Goal: Navigation & Orientation: Understand site structure

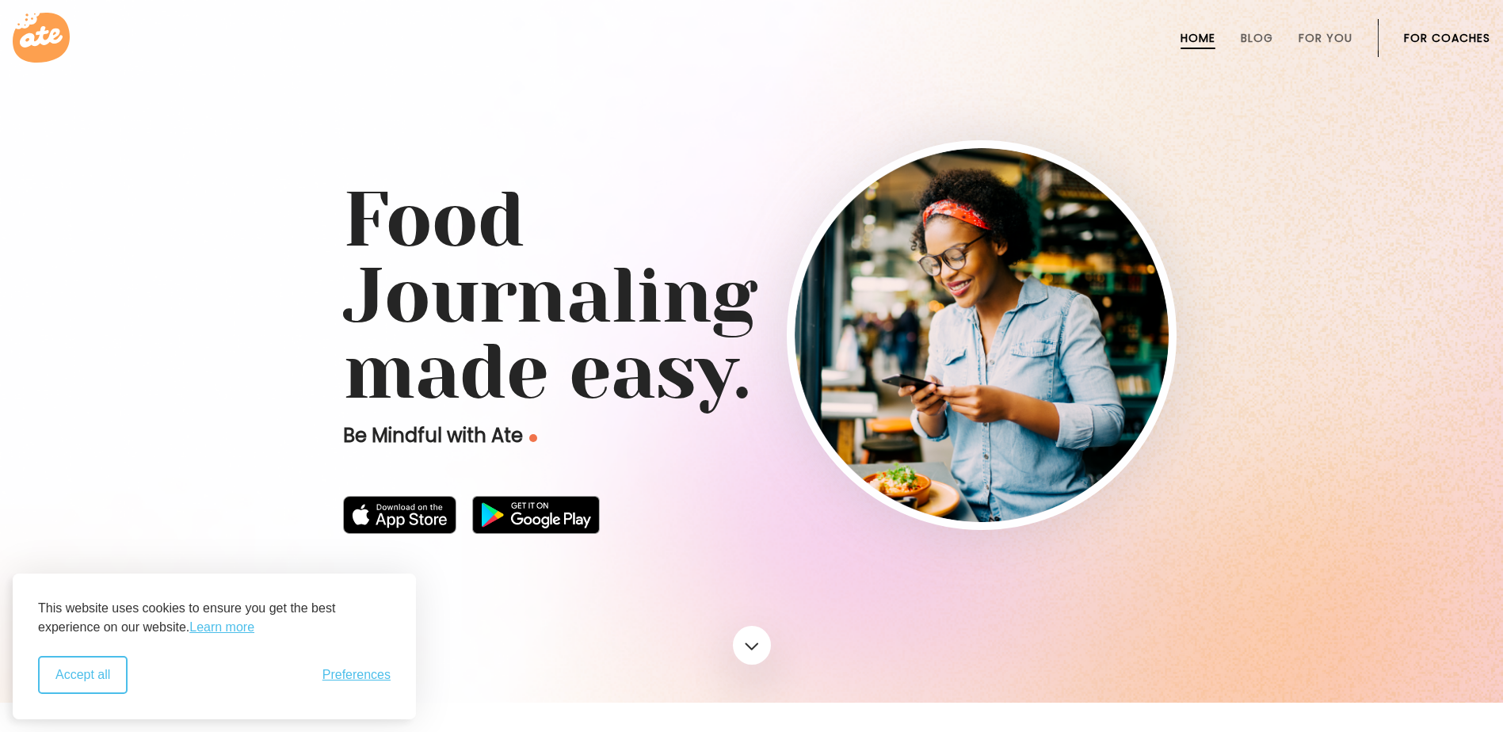
click at [118, 683] on button "Accept all" at bounding box center [83, 675] width 90 height 38
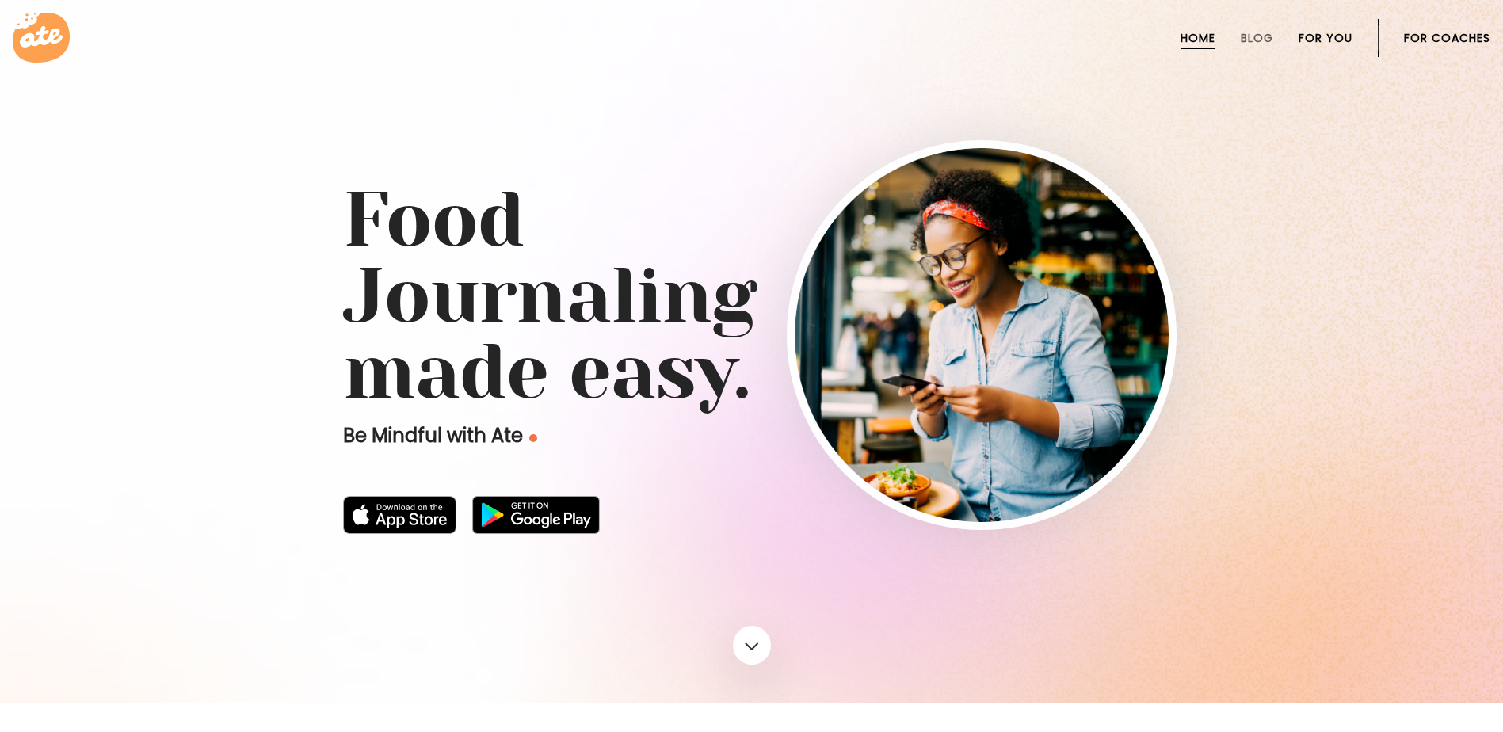
click at [1330, 42] on link "For You" at bounding box center [1326, 38] width 54 height 13
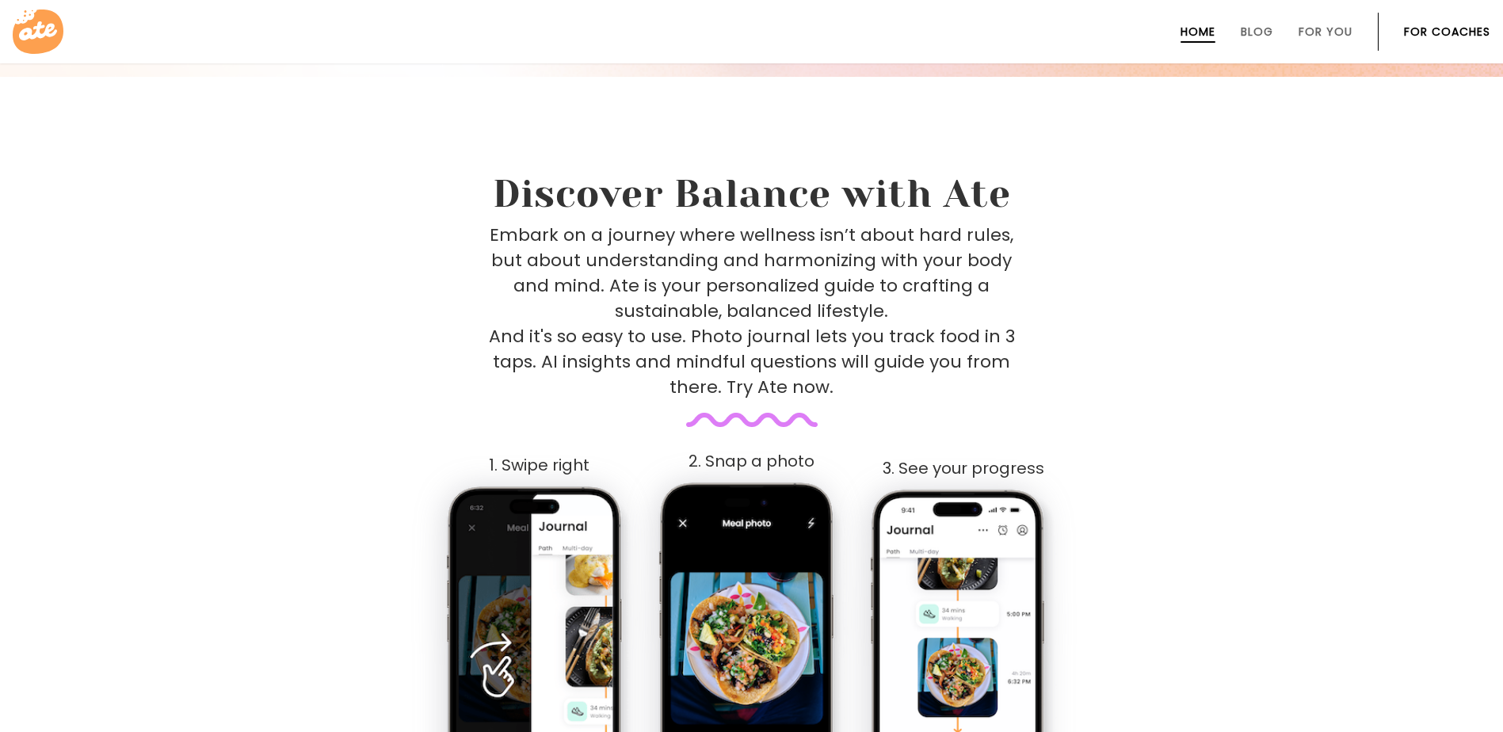
scroll to position [627, 0]
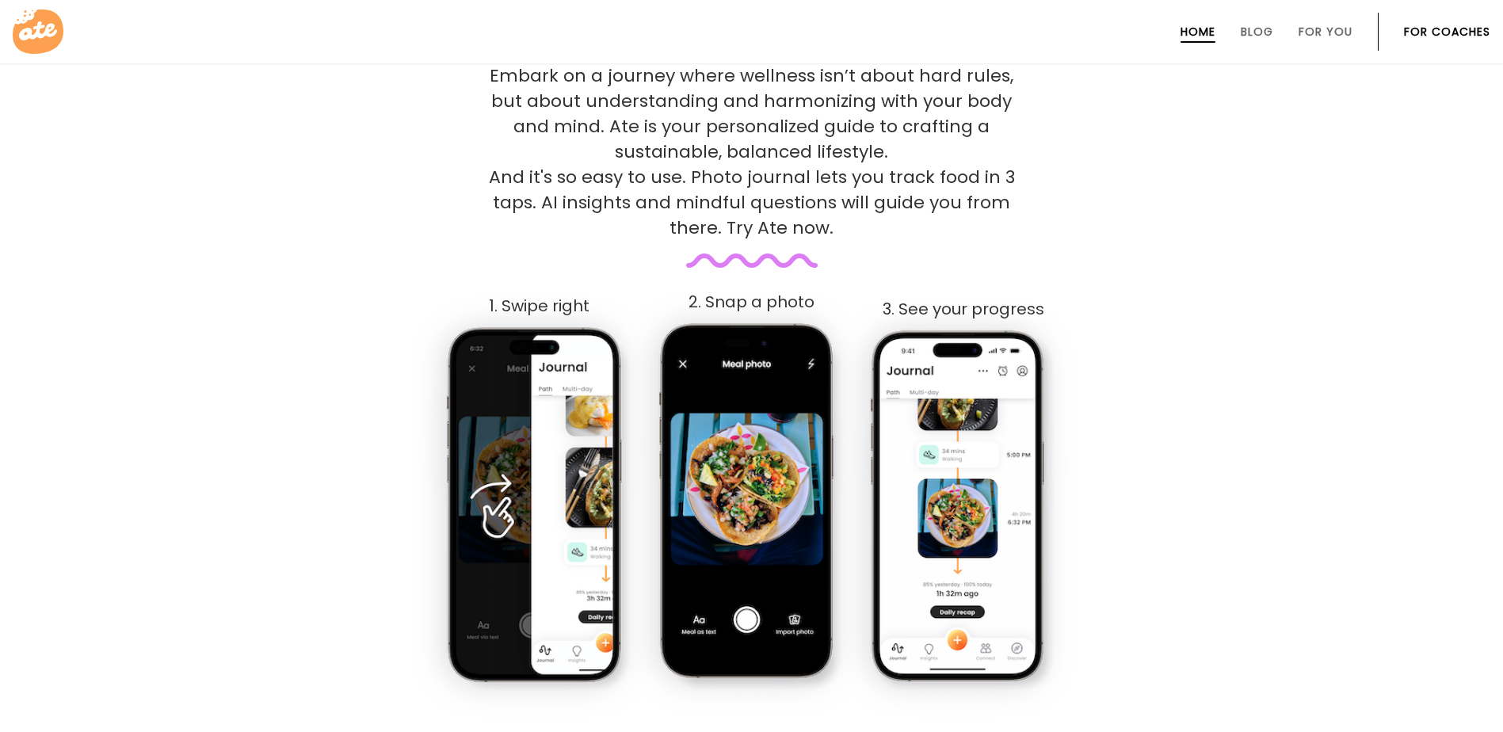
click at [777, 448] on img at bounding box center [752, 507] width 188 height 373
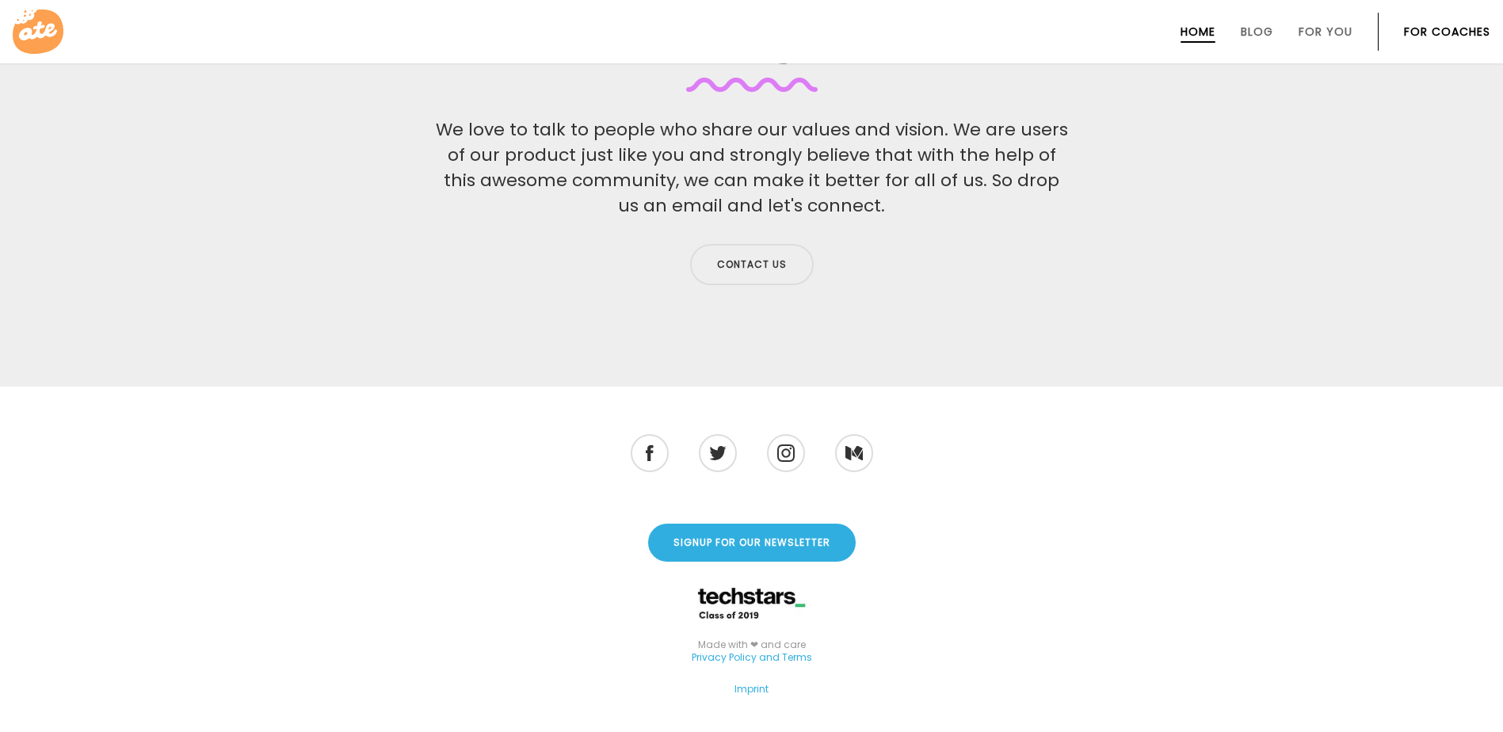
scroll to position [5203, 0]
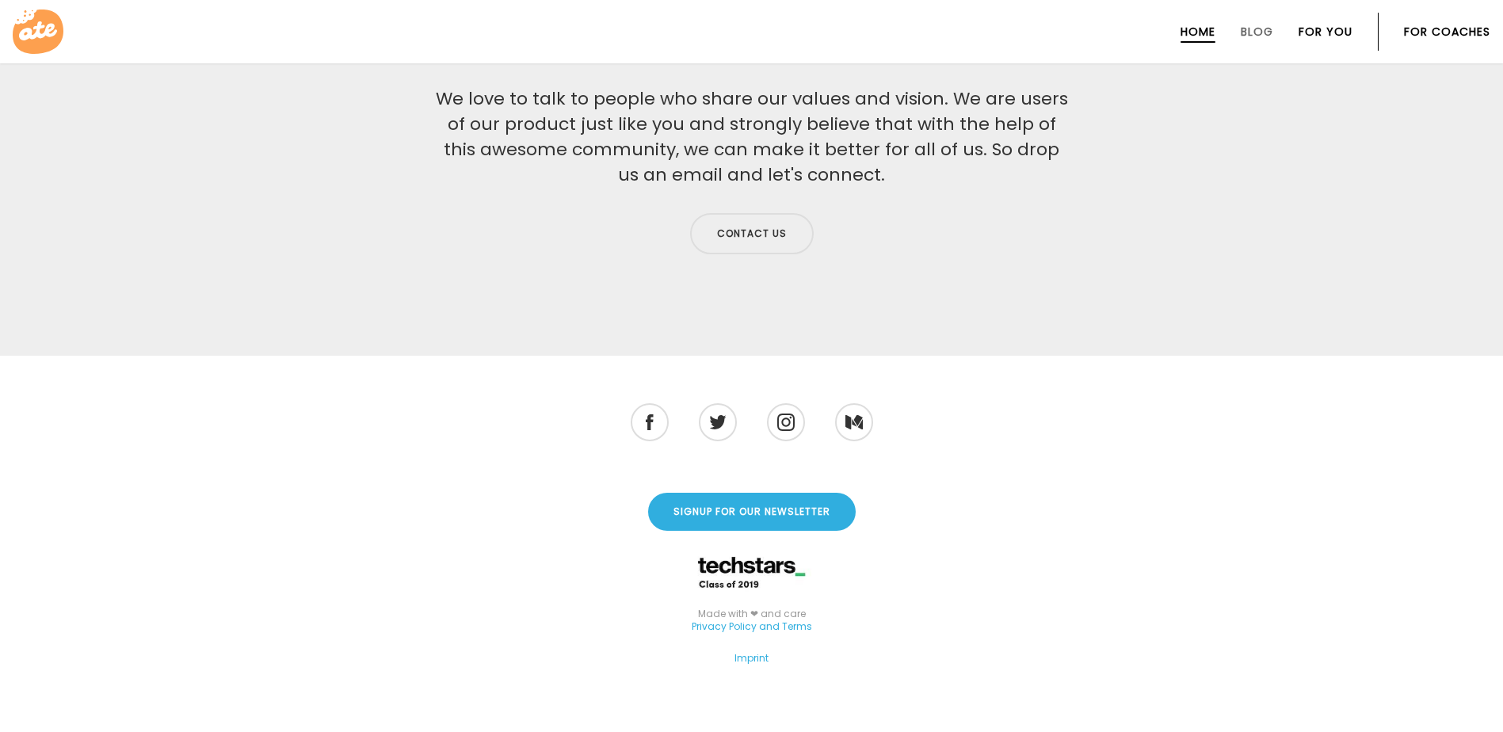
click at [1314, 37] on link "For You" at bounding box center [1326, 31] width 54 height 13
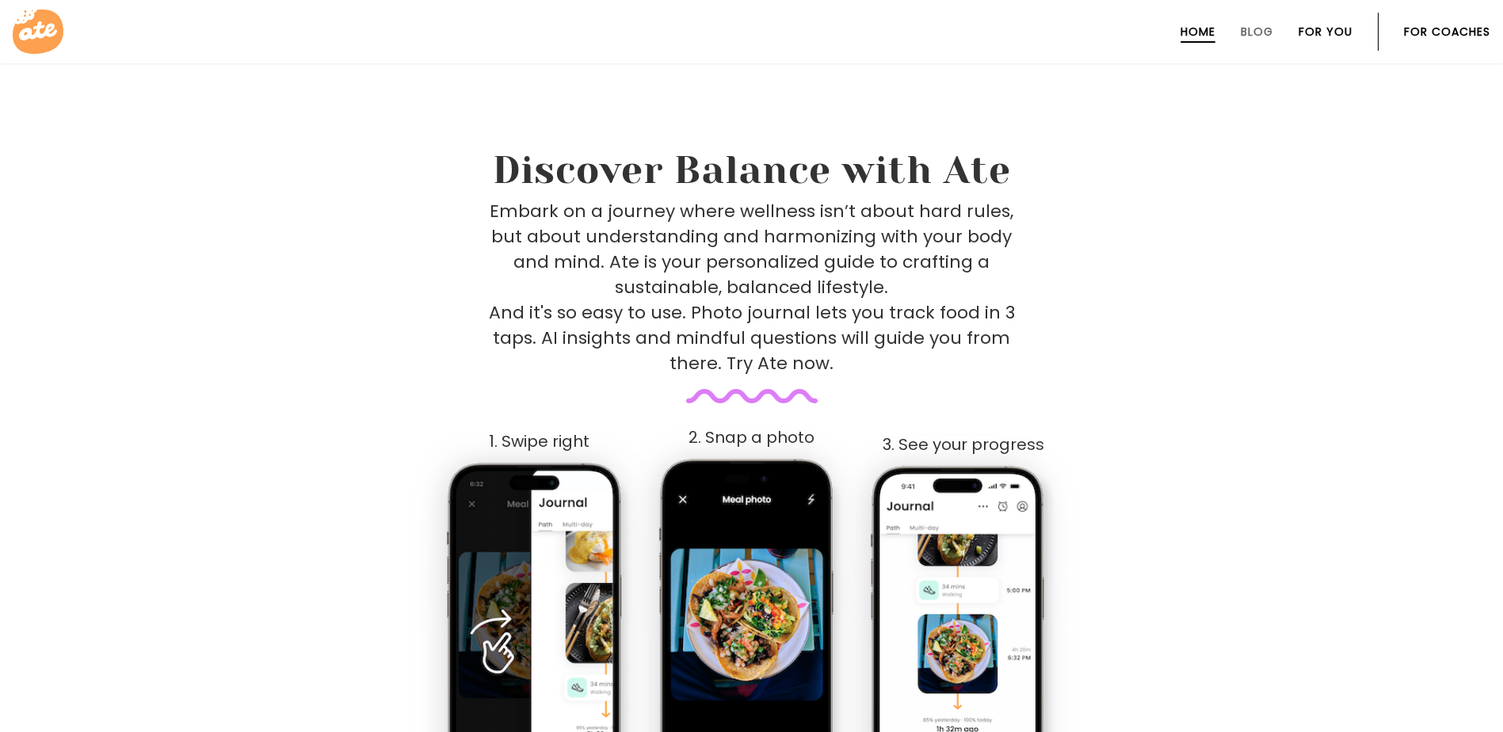
scroll to position [639, 0]
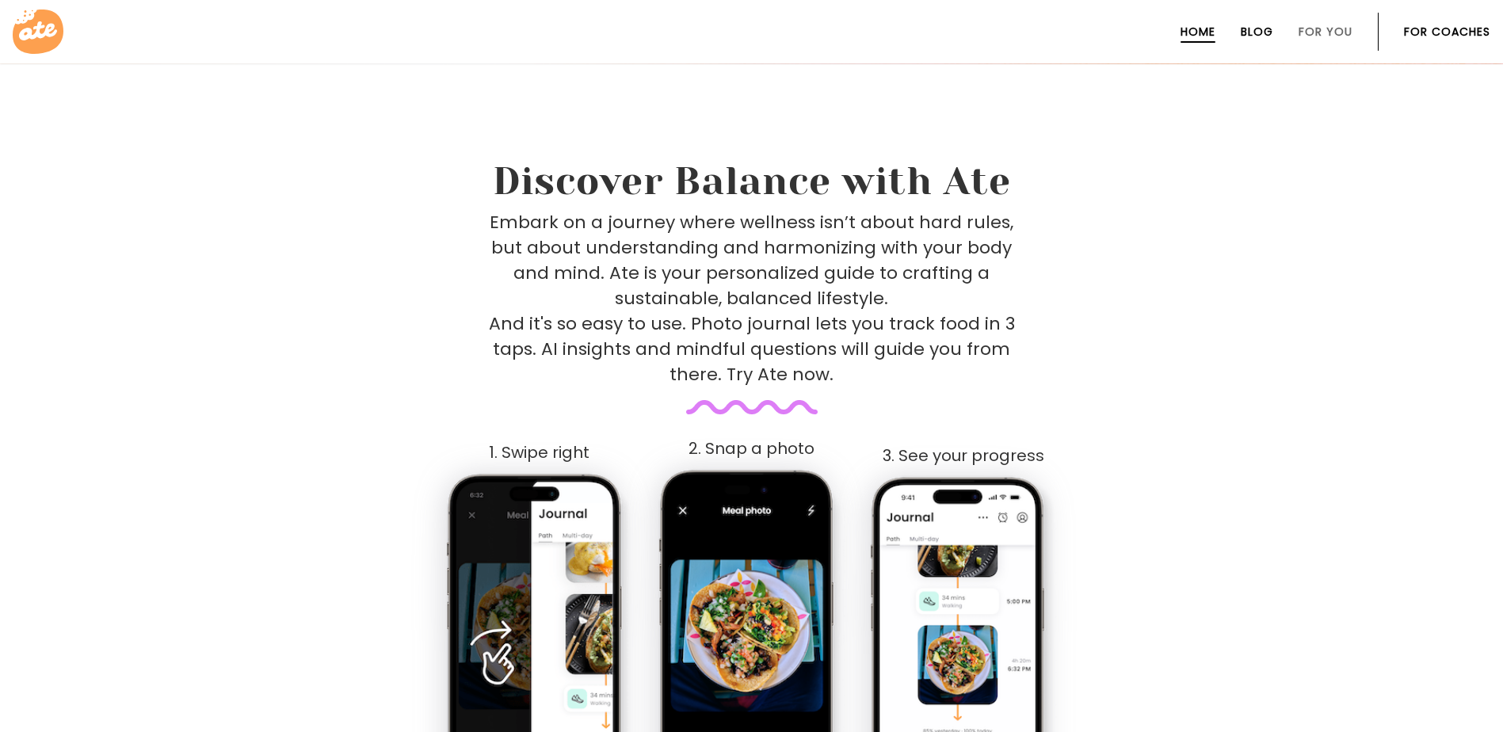
click at [1263, 33] on link "Blog" at bounding box center [1257, 31] width 32 height 13
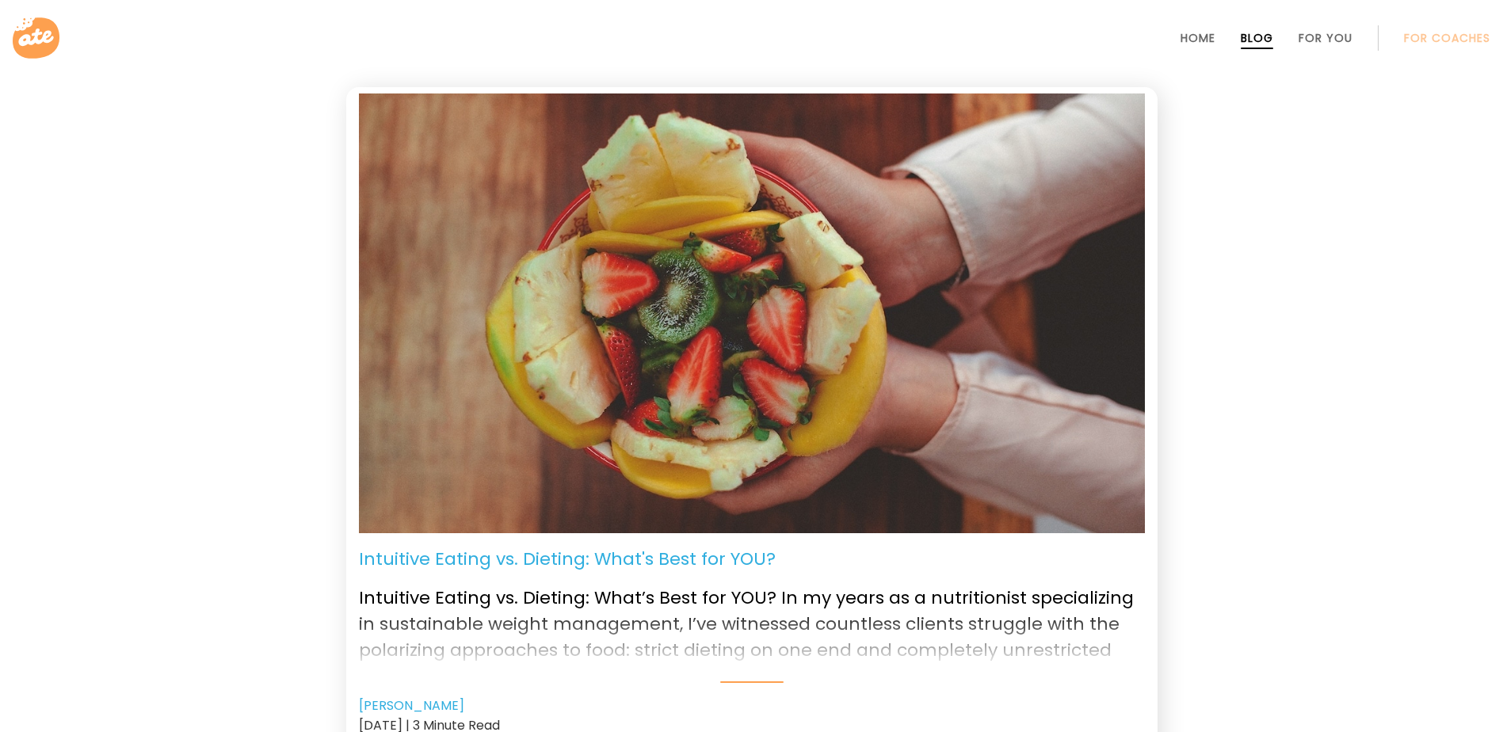
click at [36, 36] on icon at bounding box center [38, 38] width 51 height 51
